Goal: Task Accomplishment & Management: Use online tool/utility

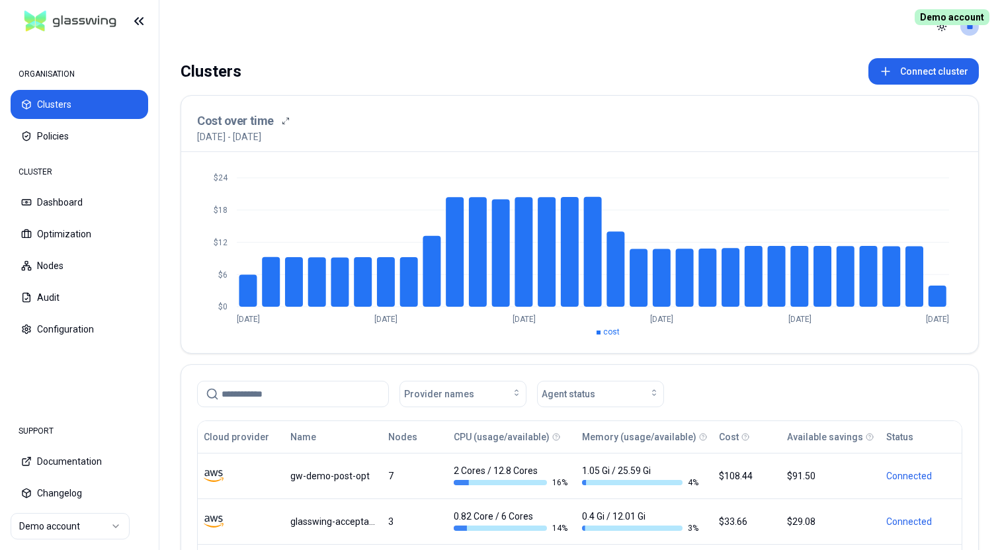
click at [946, 18] on span "Demo account" at bounding box center [952, 17] width 75 height 16
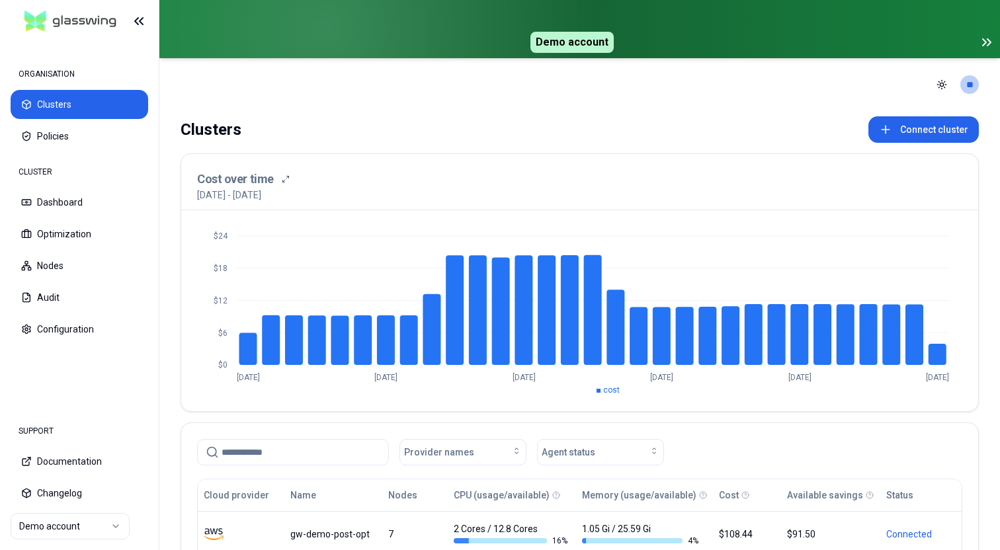
click at [80, 519] on html "ORGANISATION Clusters Policies CLUSTER Dashboard Optimization Nodes Audit Confi…" at bounding box center [500, 275] width 1000 height 550
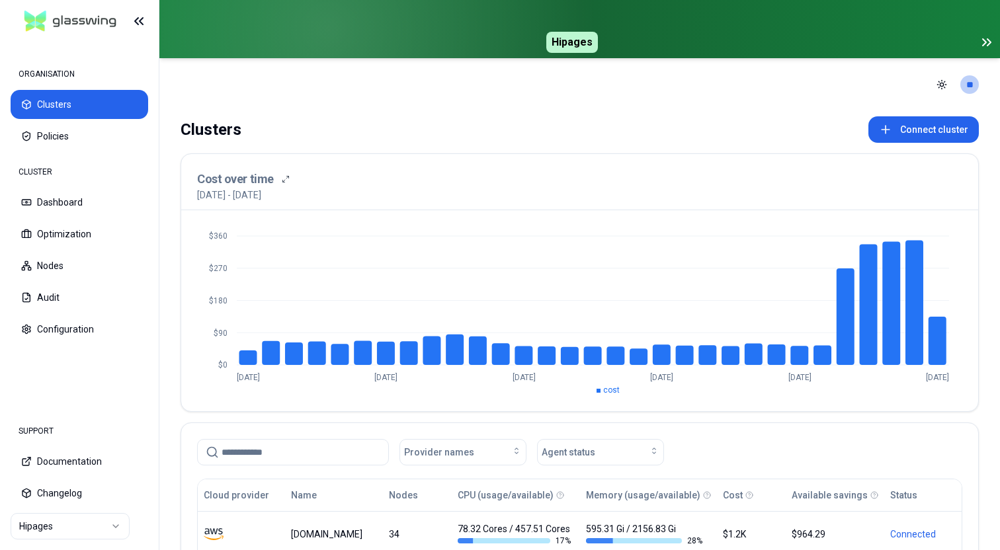
click at [988, 46] on icon at bounding box center [987, 42] width 16 height 16
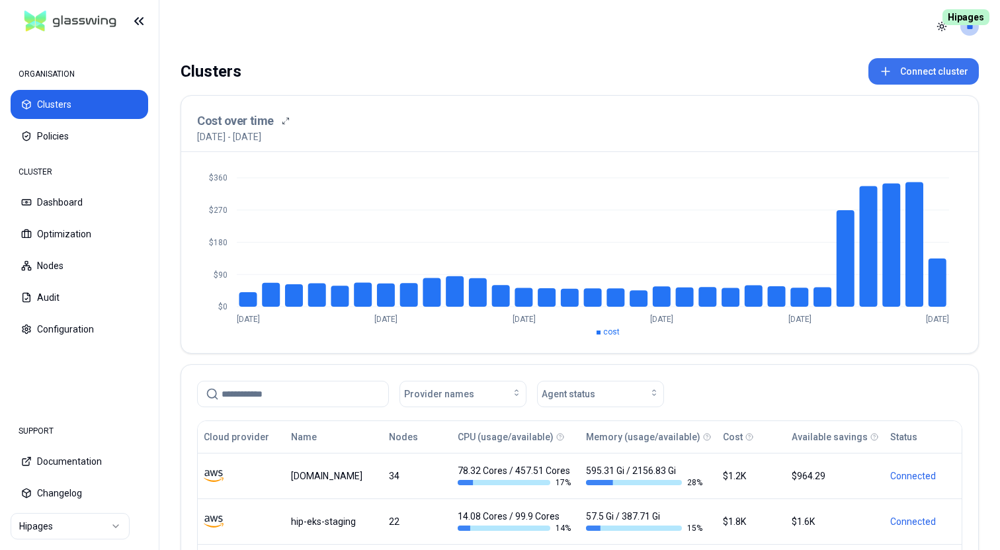
click at [943, 73] on button "Connect cluster" at bounding box center [923, 71] width 110 height 26
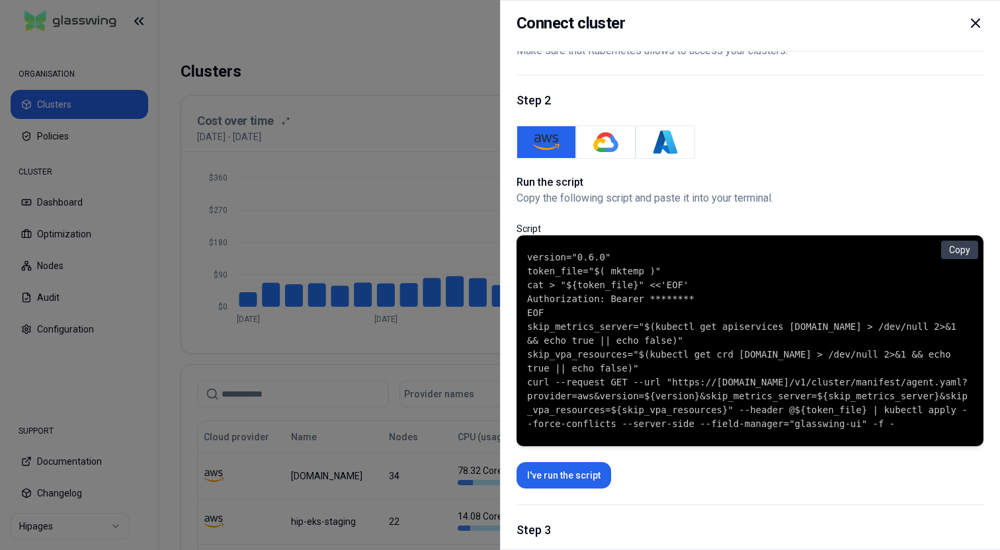
scroll to position [88, 0]
